Goal: Transaction & Acquisition: Purchase product/service

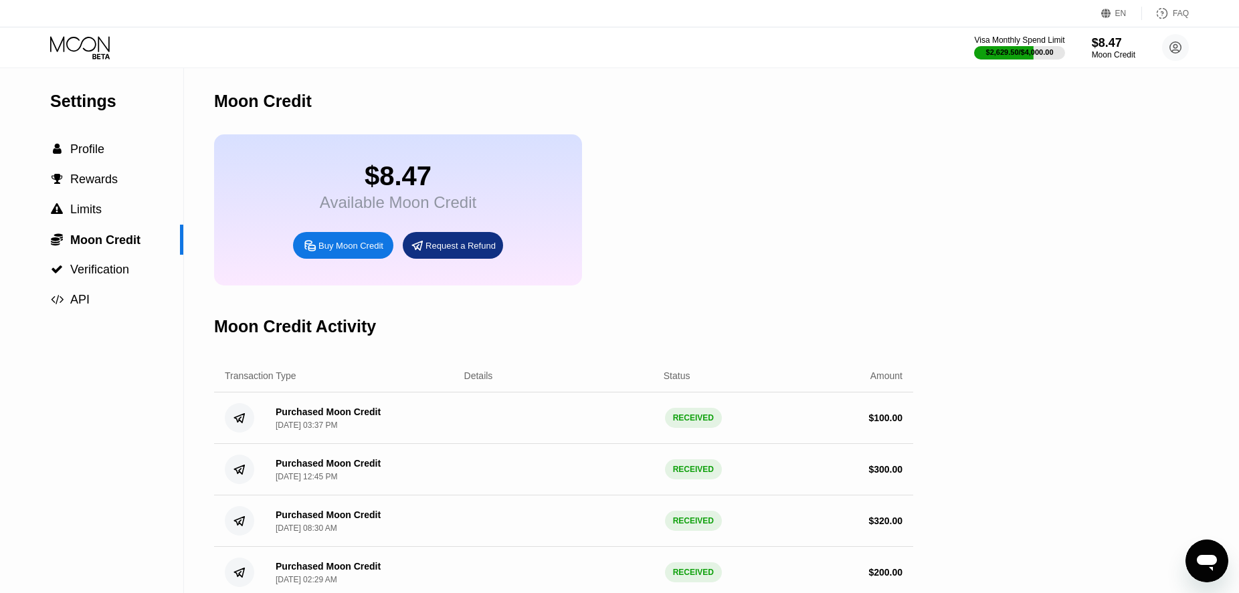
click at [350, 252] on div "Buy Moon Credit" at bounding box center [350, 245] width 65 height 11
type input "0"
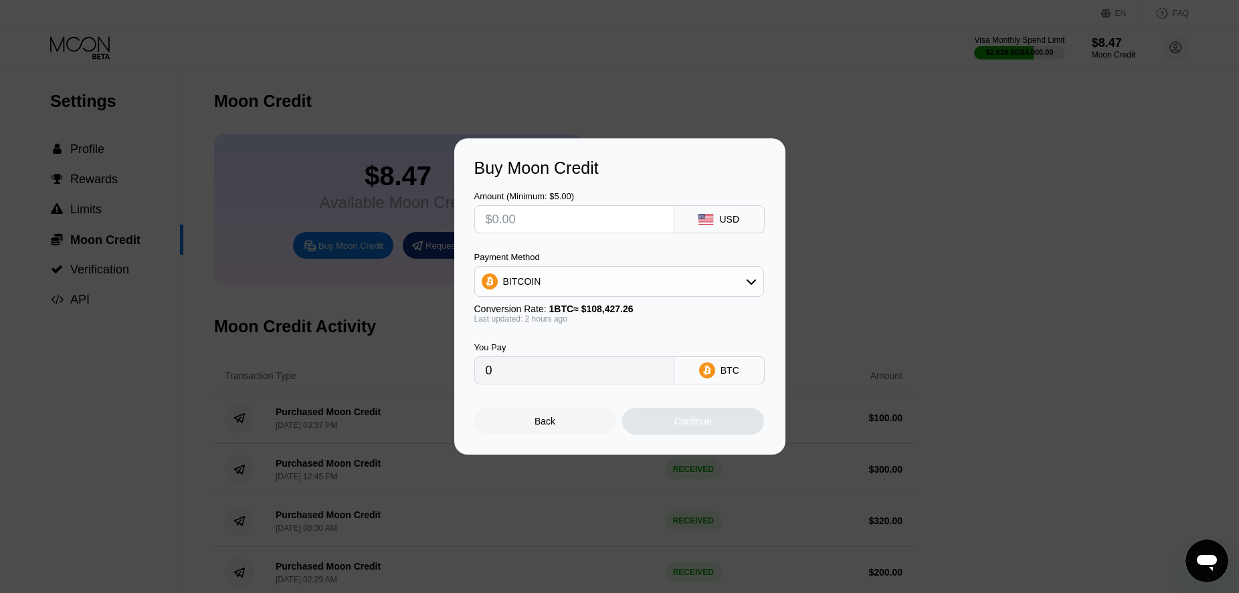
click at [544, 217] on input "text" at bounding box center [574, 219] width 177 height 27
type input "$250"
type input "0.00230446"
type input "$250"
click at [671, 425] on div "Continue" at bounding box center [693, 421] width 142 height 27
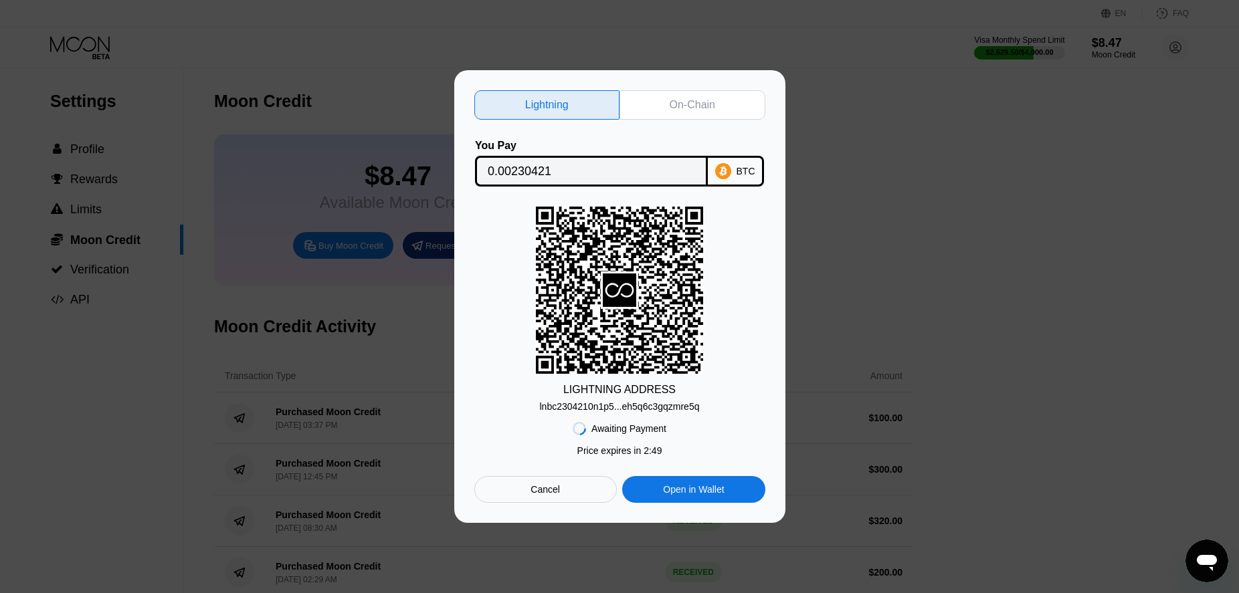
click at [523, 166] on input "0.00230421" at bounding box center [591, 171] width 207 height 27
drag, startPoint x: 622, startPoint y: 426, endPoint x: 626, endPoint y: 415, distance: 10.6
click at [624, 417] on div "Awaiting Payment Price expires in 2 : 31 Cancel Open in [GEOGRAPHIC_DATA]" at bounding box center [619, 457] width 291 height 91
click at [628, 409] on div "lnbc2304210n1p5...eh5q6c3gqzmre5q" at bounding box center [620, 406] width 160 height 11
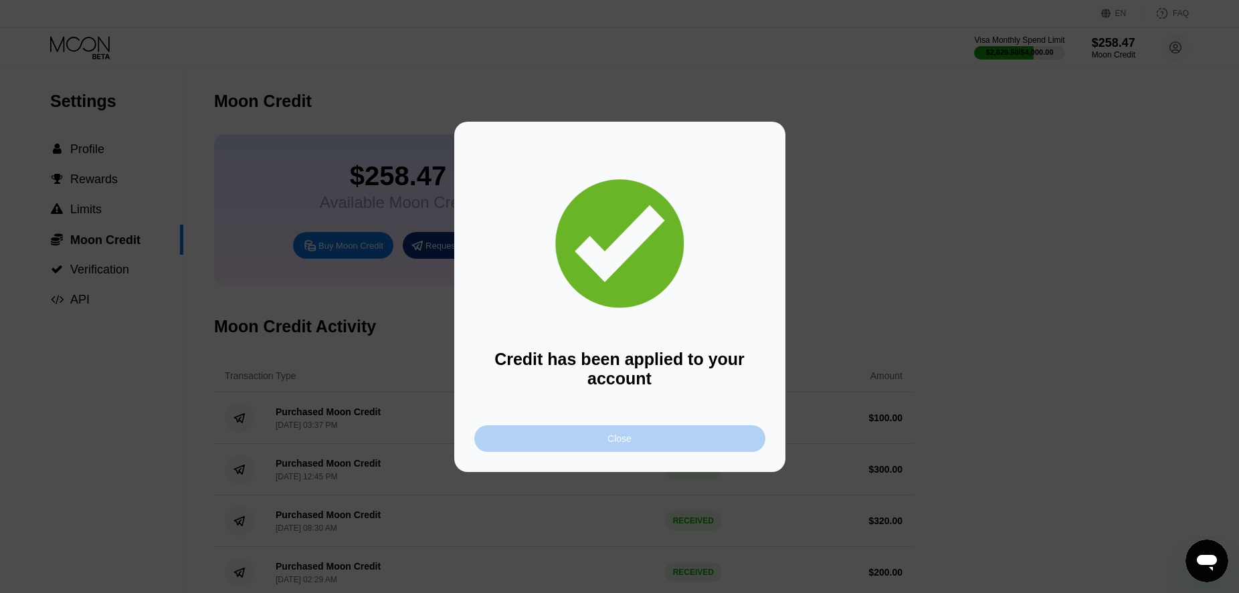
click at [576, 434] on div "Close" at bounding box center [619, 439] width 291 height 27
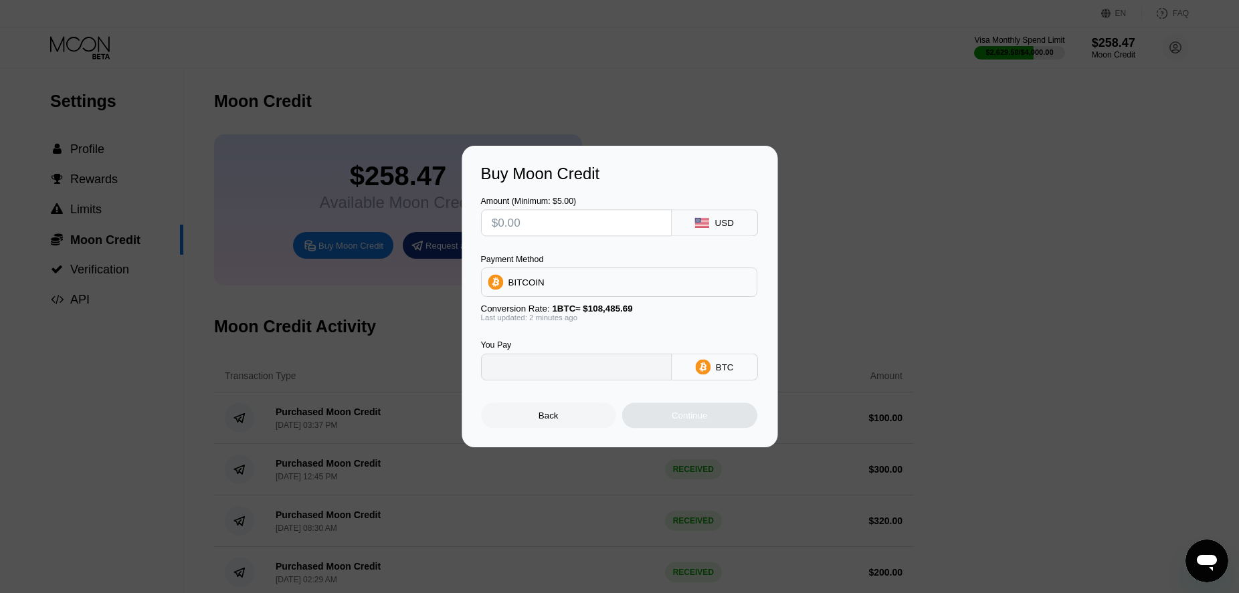
type input "0"
